Goal: Task Accomplishment & Management: Manage account settings

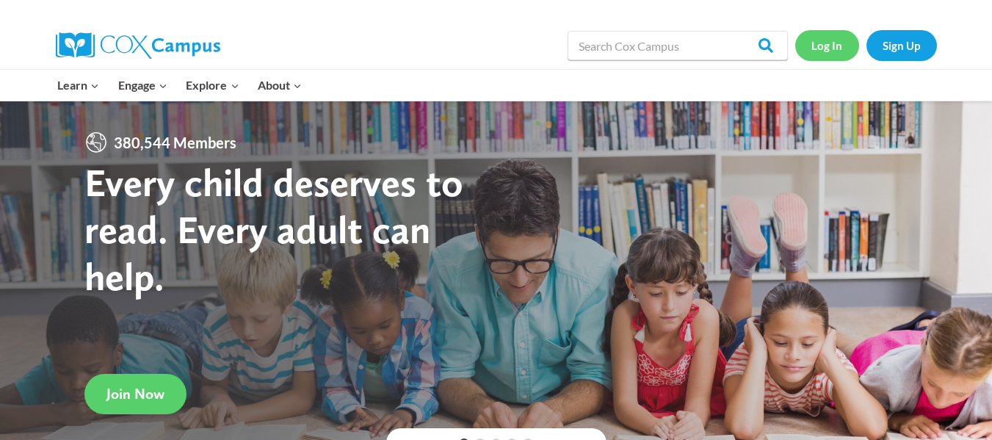
click at [551, 51] on link "Log In" at bounding box center [828, 45] width 64 height 30
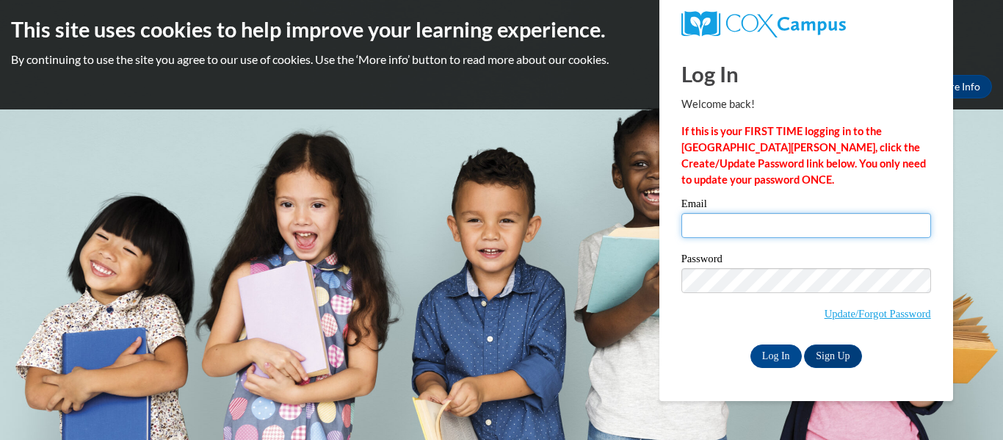
click at [793, 225] on input "Email" at bounding box center [807, 225] width 250 height 25
type input "pinnan@wauwatosa.k12.wi.us"
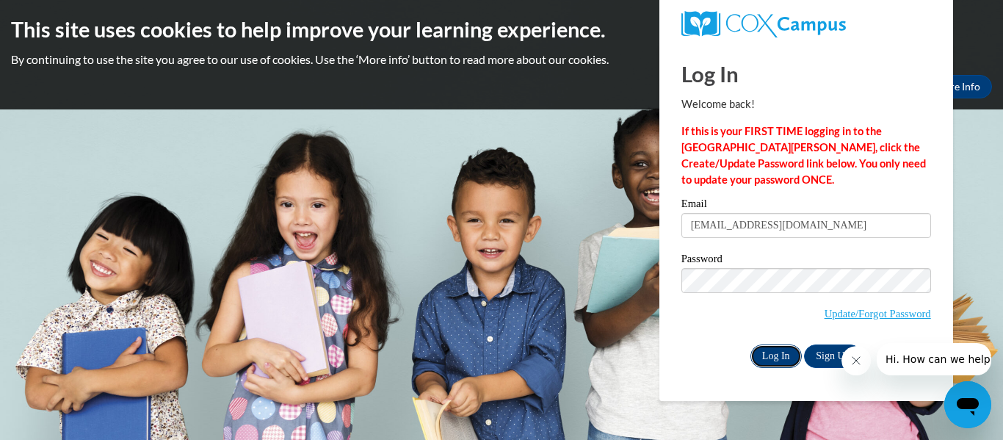
click at [774, 352] on input "Log In" at bounding box center [776, 357] width 51 height 24
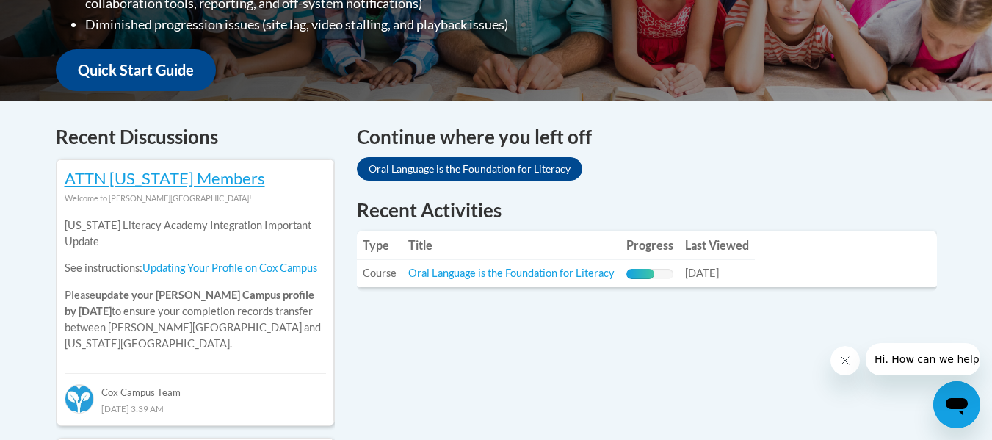
scroll to position [546, 0]
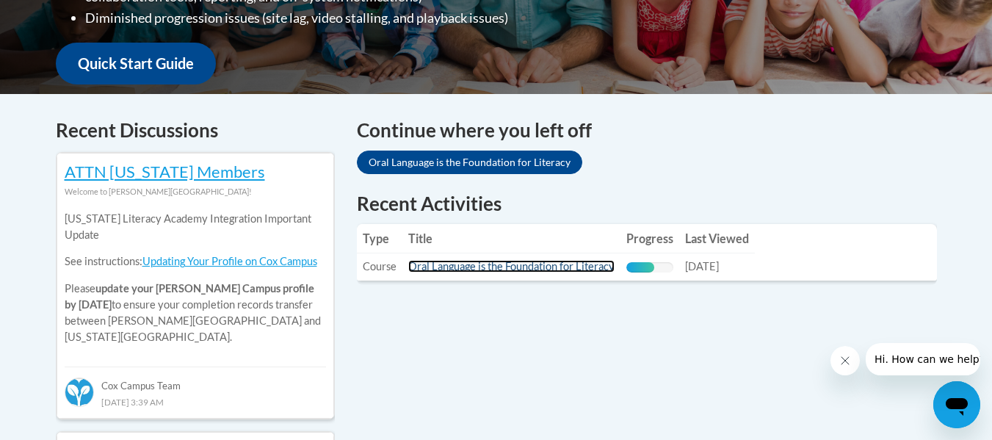
click at [567, 260] on link "Oral Language is the Foundation for Literacy" at bounding box center [511, 266] width 206 height 12
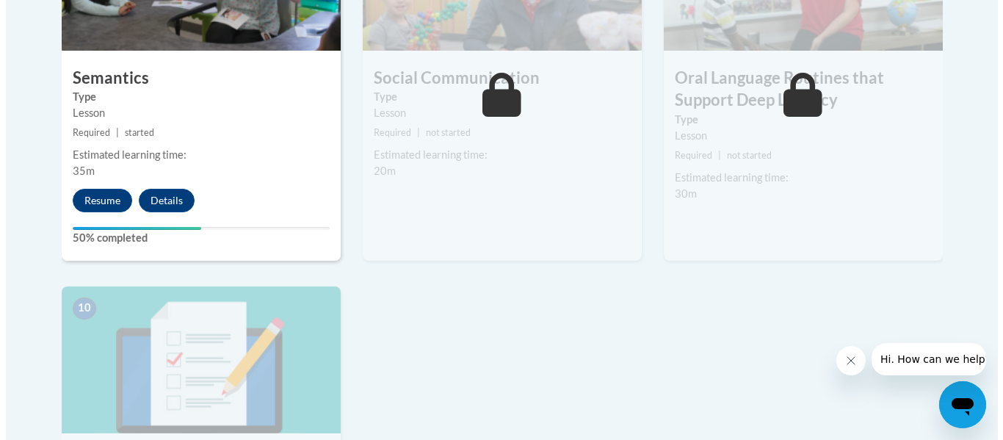
scroll to position [1409, 0]
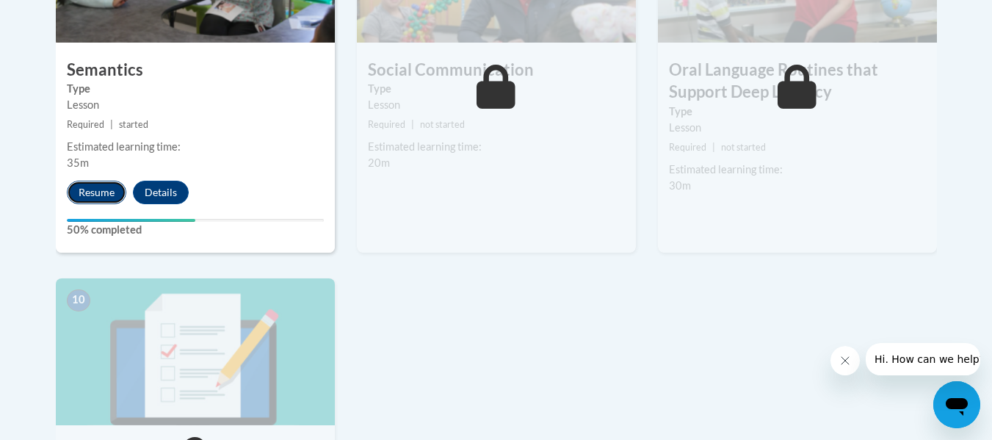
click at [93, 192] on button "Resume" at bounding box center [97, 193] width 60 height 24
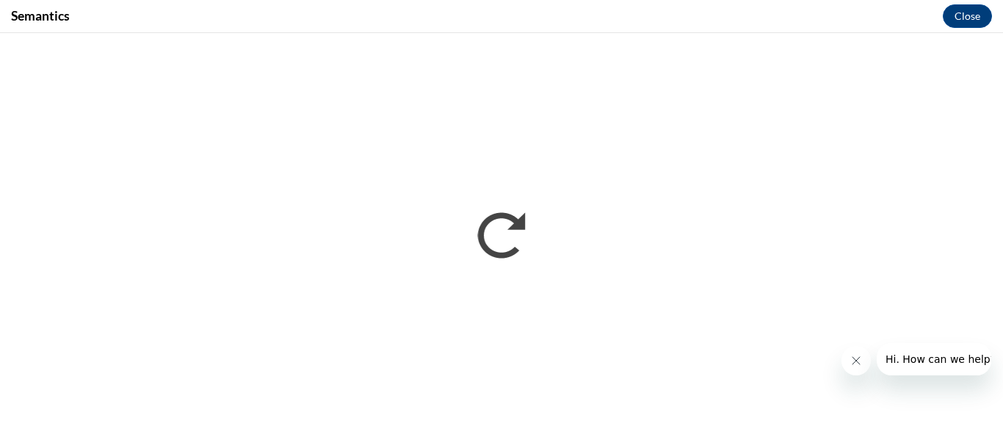
scroll to position [0, 0]
